Goal: Information Seeking & Learning: Learn about a topic

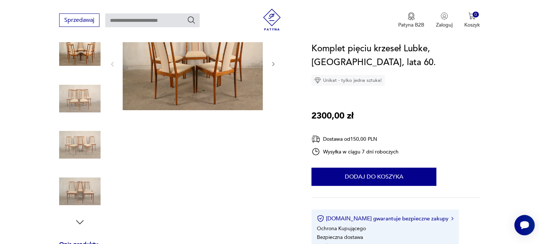
scroll to position [115, 0]
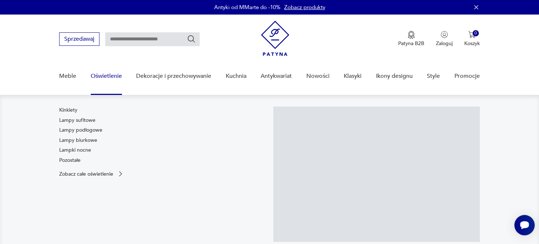
scroll to position [38, 0]
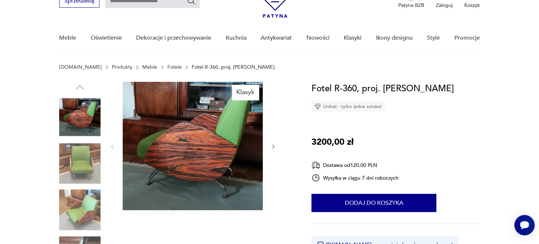
click at [88, 159] on img at bounding box center [79, 163] width 41 height 41
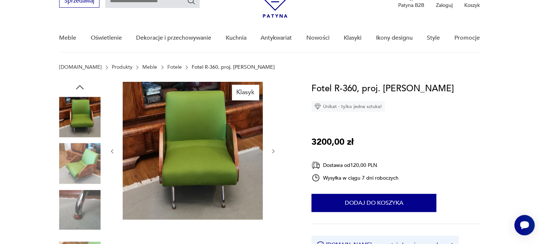
click at [83, 192] on img at bounding box center [79, 209] width 41 height 41
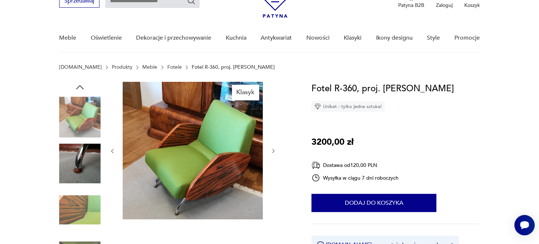
click at [78, 179] on img at bounding box center [79, 163] width 41 height 41
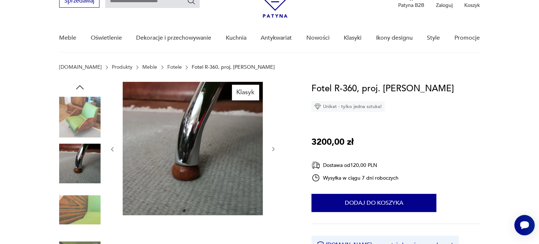
scroll to position [0, 0]
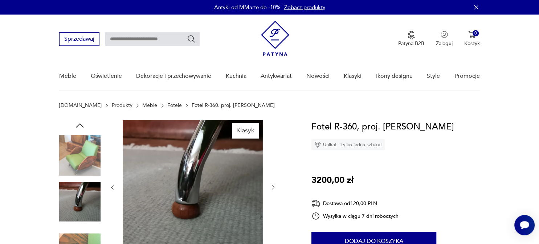
click at [167, 105] on link "Fotele" at bounding box center [174, 105] width 15 height 6
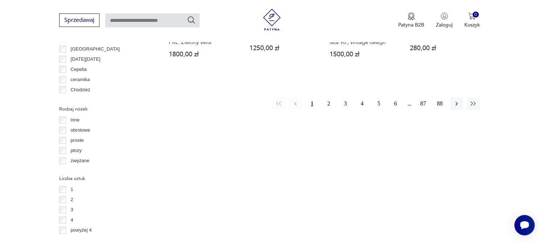
scroll to position [816, 0]
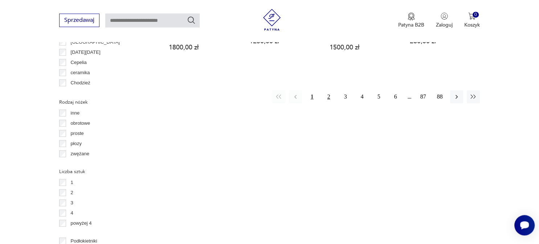
click at [329, 90] on button "2" at bounding box center [328, 96] width 13 height 13
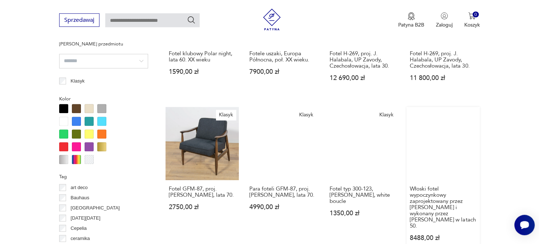
scroll to position [691, 0]
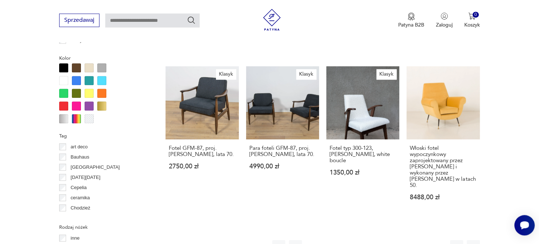
click at [346, 240] on button "3" at bounding box center [345, 246] width 13 height 13
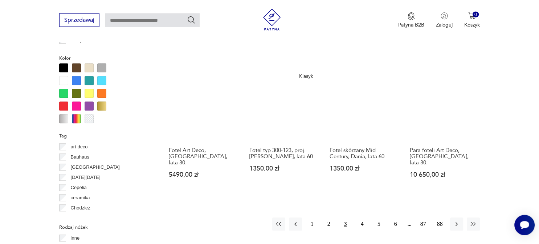
scroll to position [691, 0]
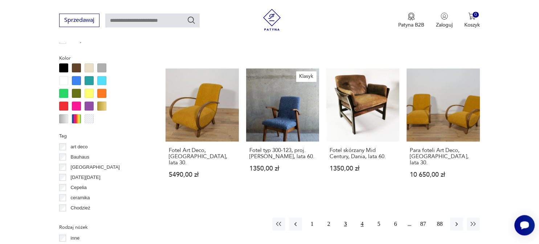
click at [363, 217] on button "4" at bounding box center [362, 223] width 13 height 13
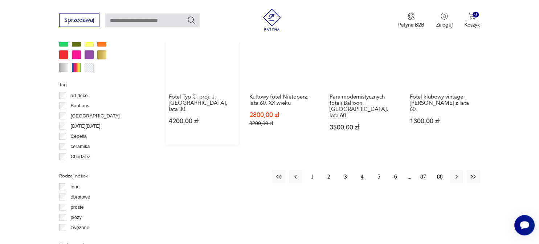
scroll to position [768, 0]
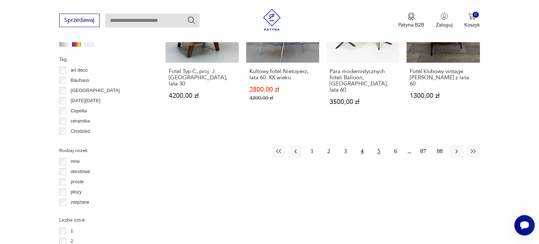
click at [378, 145] on button "5" at bounding box center [379, 151] width 13 height 13
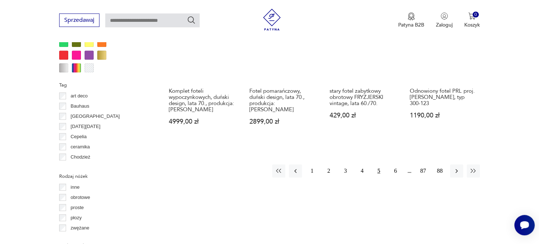
scroll to position [806, 0]
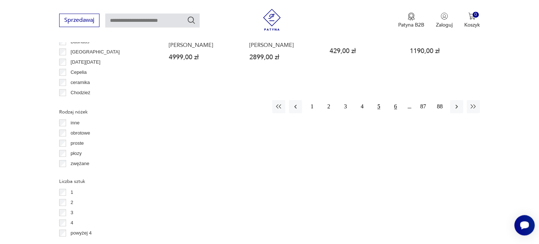
click at [397, 100] on button "6" at bounding box center [395, 106] width 13 height 13
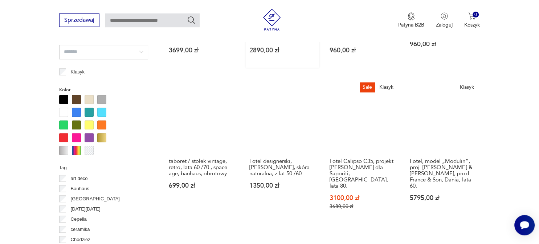
scroll to position [729, 0]
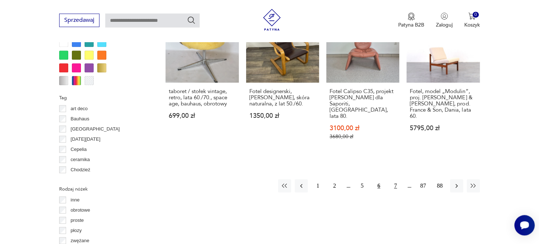
click at [393, 179] on button "7" at bounding box center [395, 185] width 13 height 13
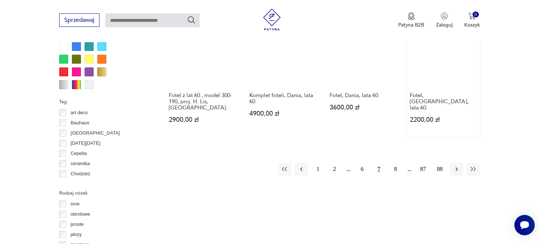
scroll to position [729, 0]
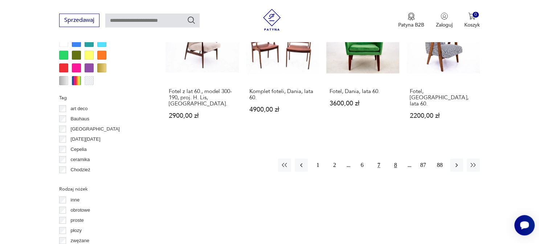
click at [392, 160] on button "8" at bounding box center [395, 164] width 13 height 13
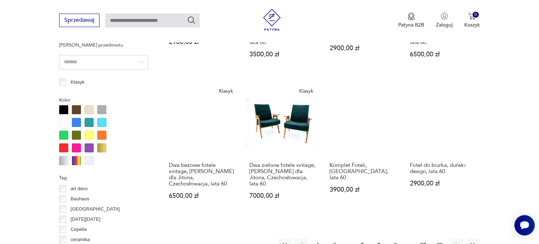
scroll to position [652, 0]
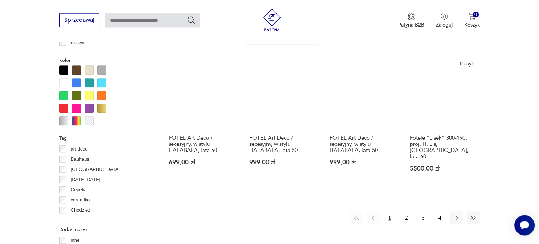
scroll to position [729, 0]
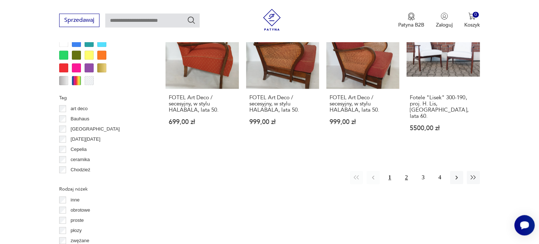
click at [406, 171] on button "2" at bounding box center [406, 177] width 13 height 13
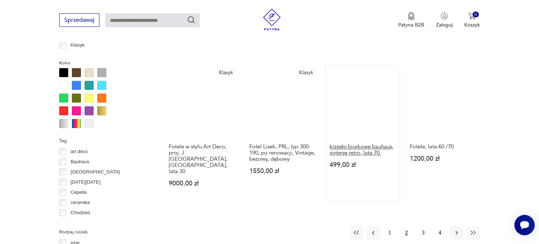
scroll to position [768, 0]
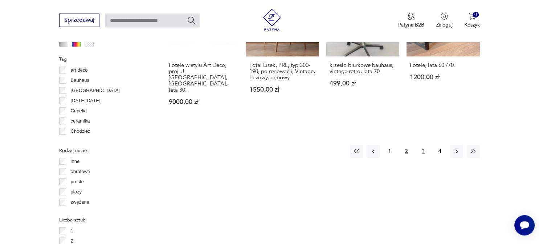
click at [424, 145] on button "3" at bounding box center [423, 151] width 13 height 13
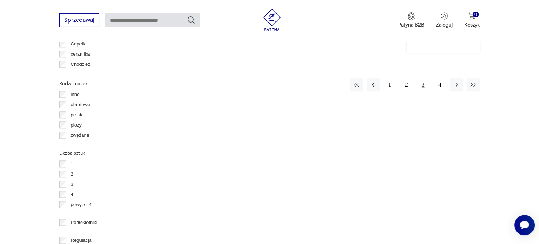
scroll to position [767, 0]
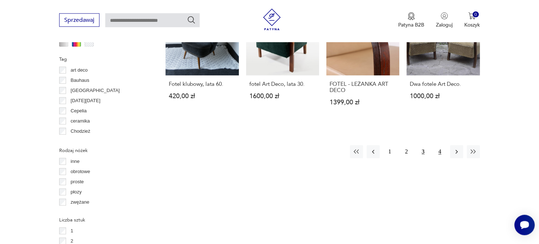
click at [438, 145] on button "4" at bounding box center [440, 151] width 13 height 13
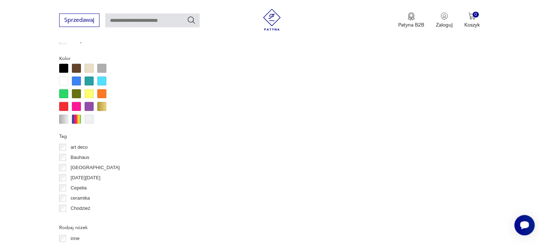
scroll to position [729, 0]
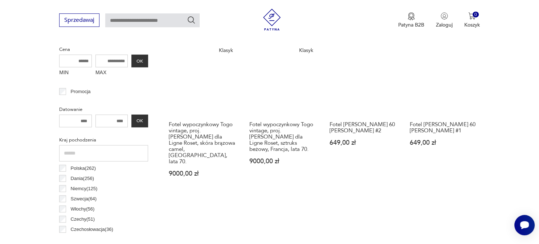
scroll to position [285, 0]
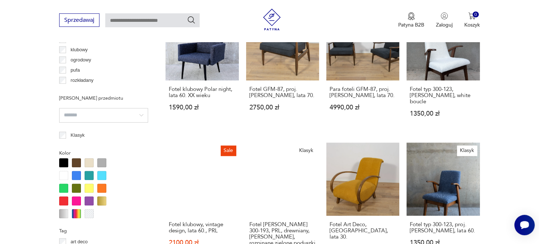
scroll to position [691, 0]
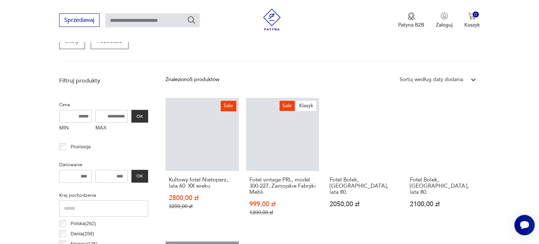
scroll to position [243, 0]
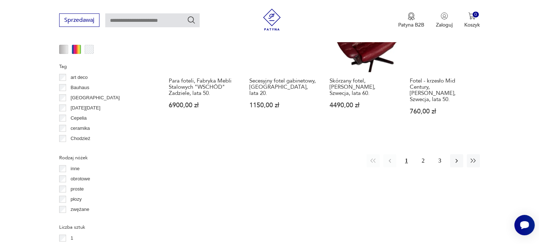
scroll to position [729, 0]
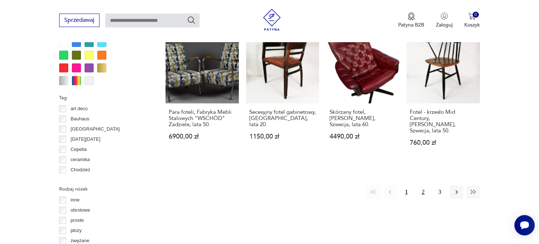
click at [424, 185] on button "2" at bounding box center [423, 191] width 13 height 13
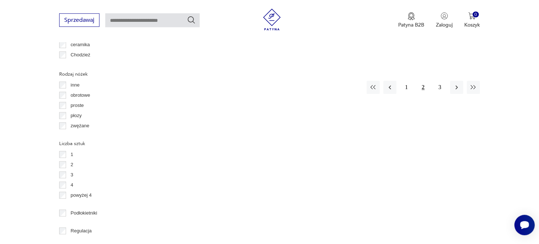
scroll to position [844, 0]
click at [441, 80] on button "3" at bounding box center [440, 86] width 13 height 13
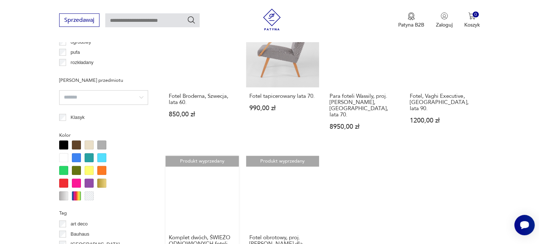
scroll to position [652, 0]
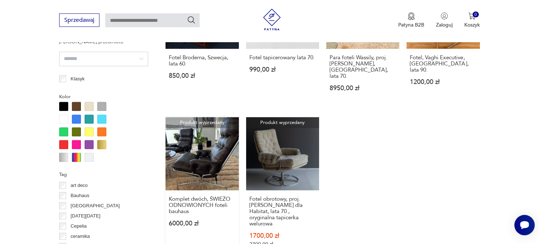
click at [203, 143] on link "Produkt wyprzedany Komplet dwóch, ŚWIEŻO ODNOWIONYCH foteli bauhaus 6000,00 zł" at bounding box center [202, 189] width 73 height 144
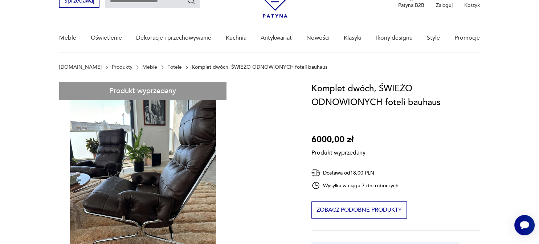
scroll to position [77, 0]
